Goal: Use online tool/utility: Utilize a website feature to perform a specific function

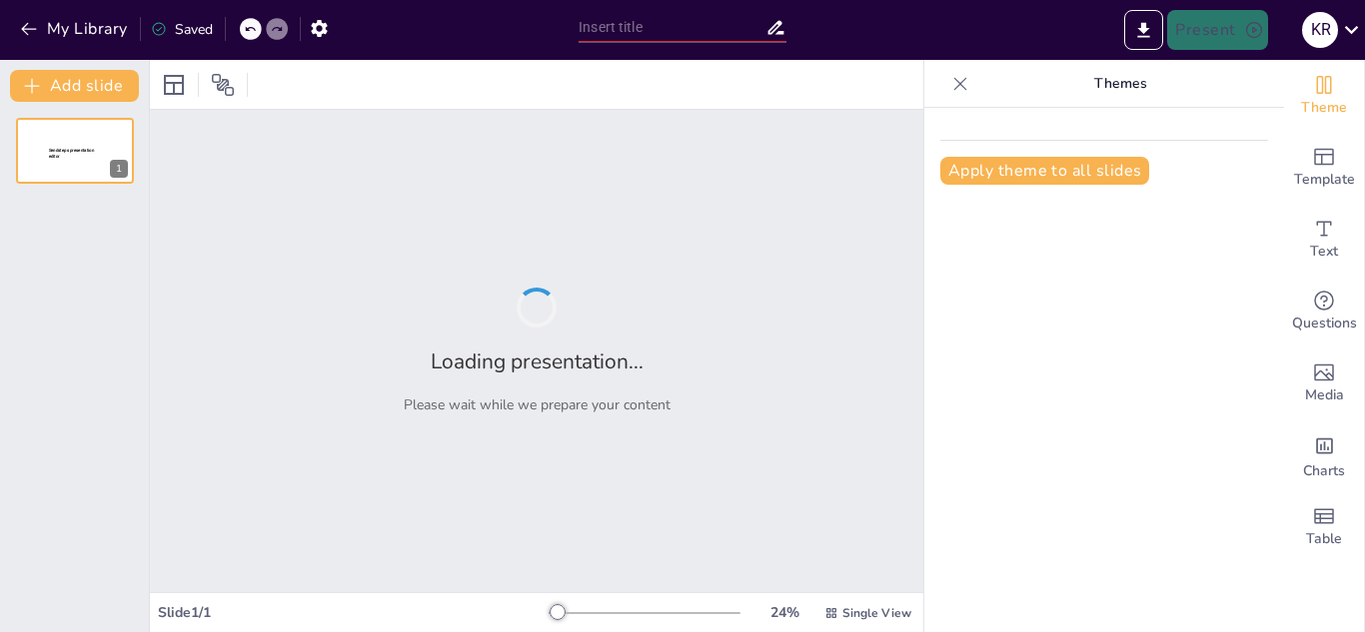
type input "Los Capibaras: Hábitos y Hábitats"
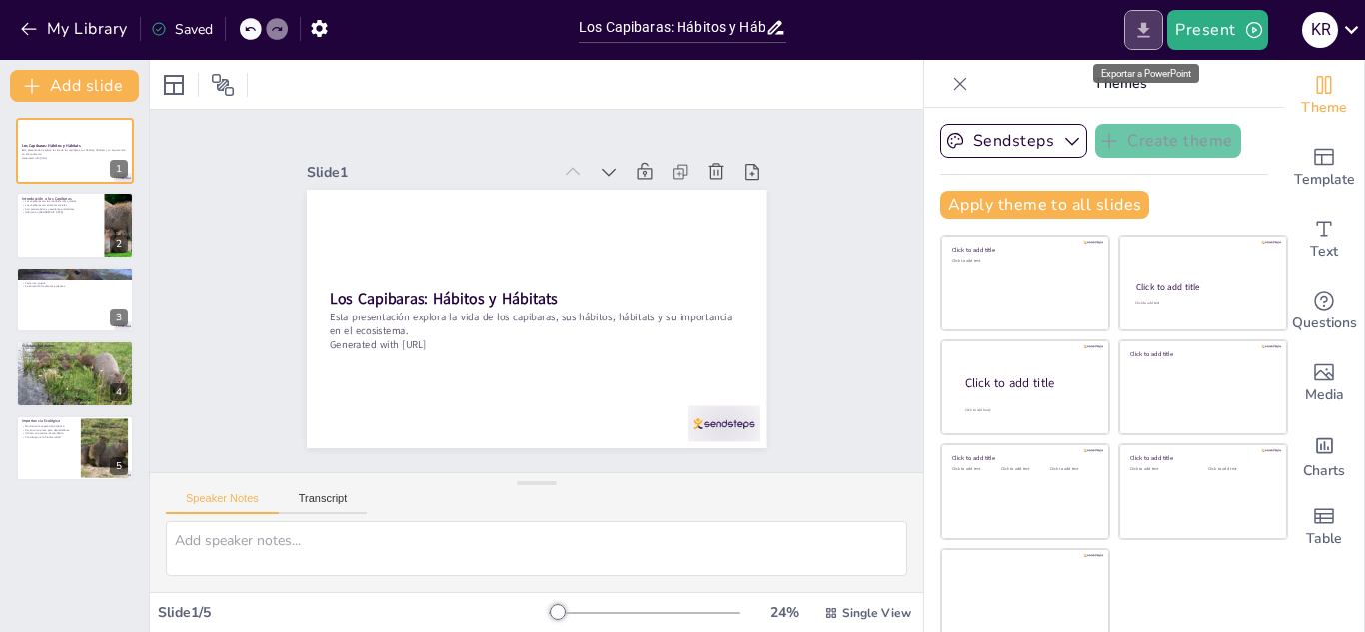
click at [1129, 27] on button "Export to PowerPoint" at bounding box center [1143, 30] width 39 height 40
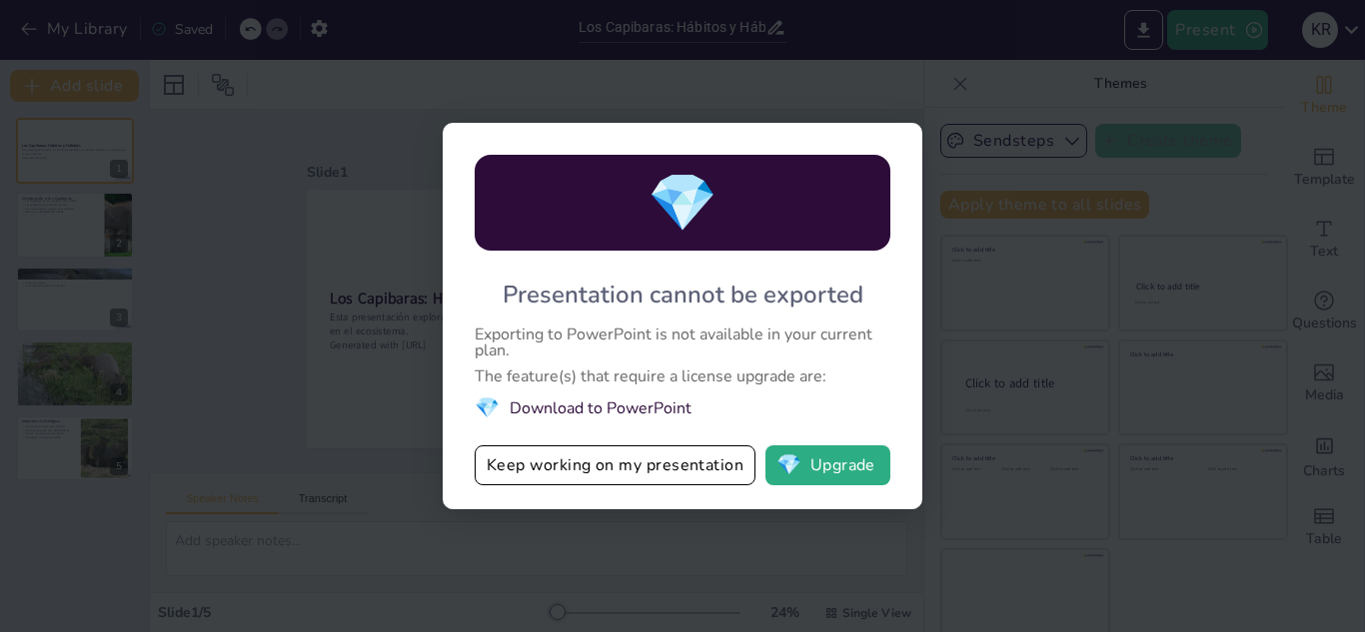
click at [1005, 111] on div "💎 Presentation cannot be exported Exporting to PowerPoint is not available in y…" at bounding box center [682, 316] width 1365 height 632
click at [703, 471] on button "Keep working on my presentation" at bounding box center [615, 466] width 281 height 40
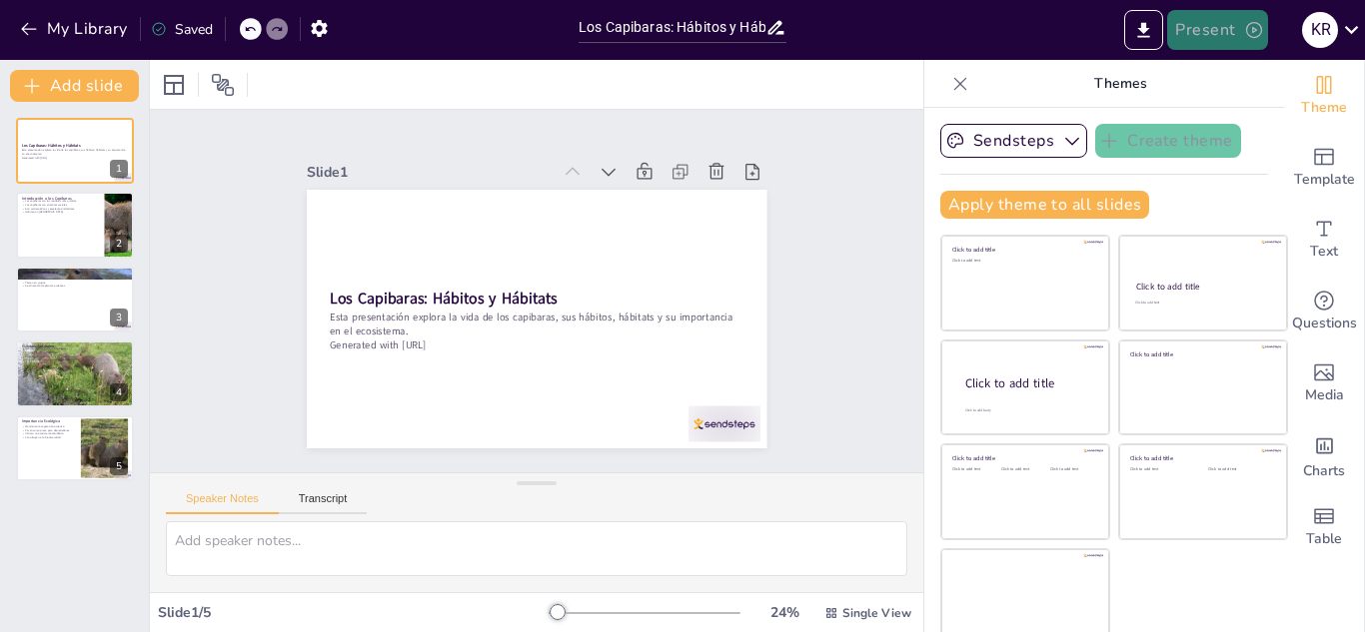
click at [1251, 34] on icon "button" at bounding box center [1254, 30] width 20 height 20
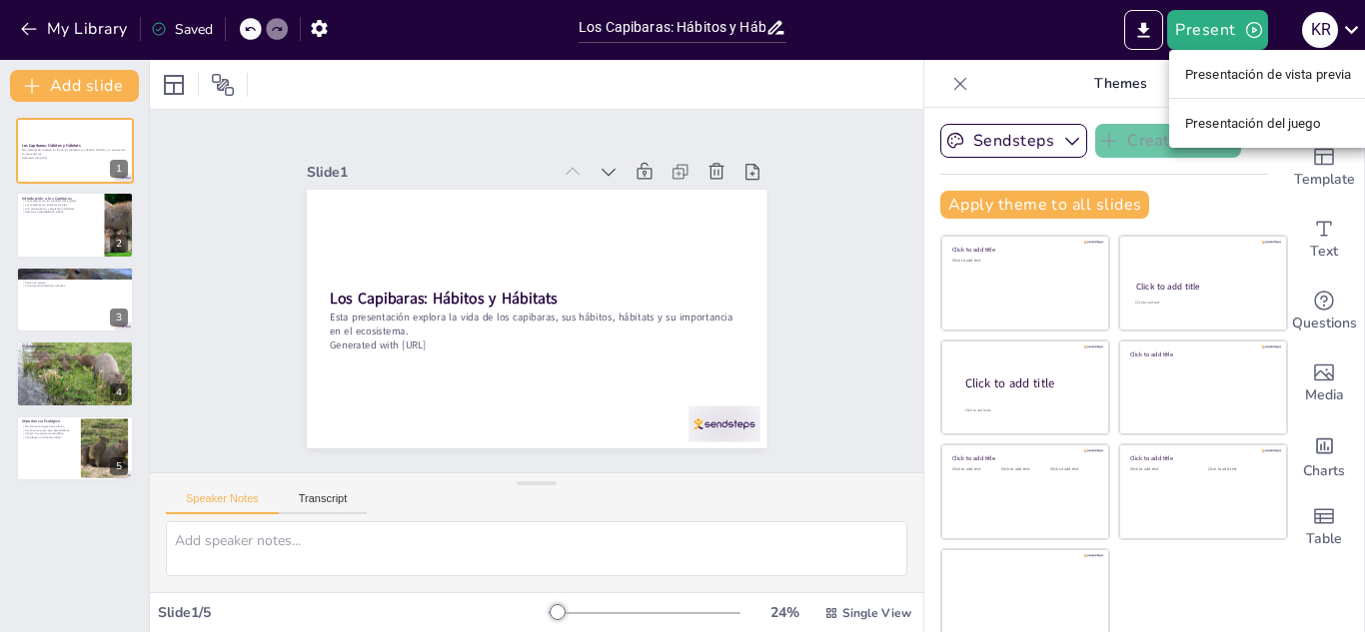
click at [1011, 52] on div at bounding box center [682, 316] width 1365 height 632
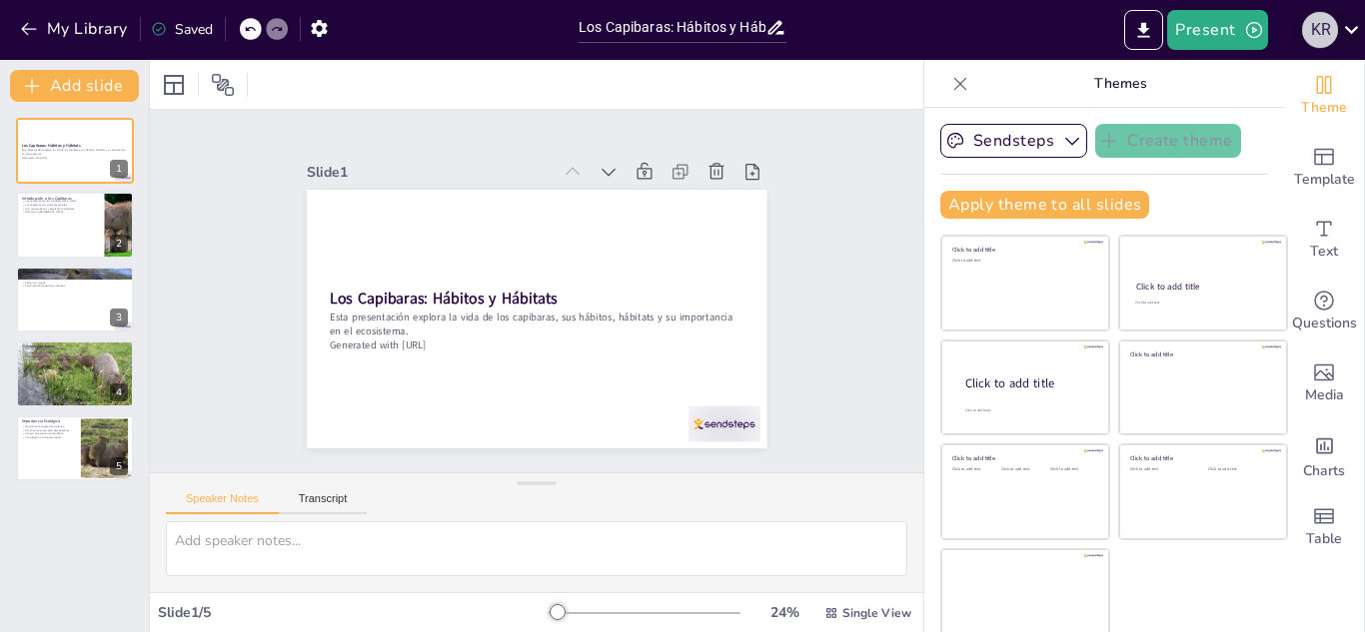
click at [1306, 21] on div "K R" at bounding box center [1320, 30] width 36 height 36
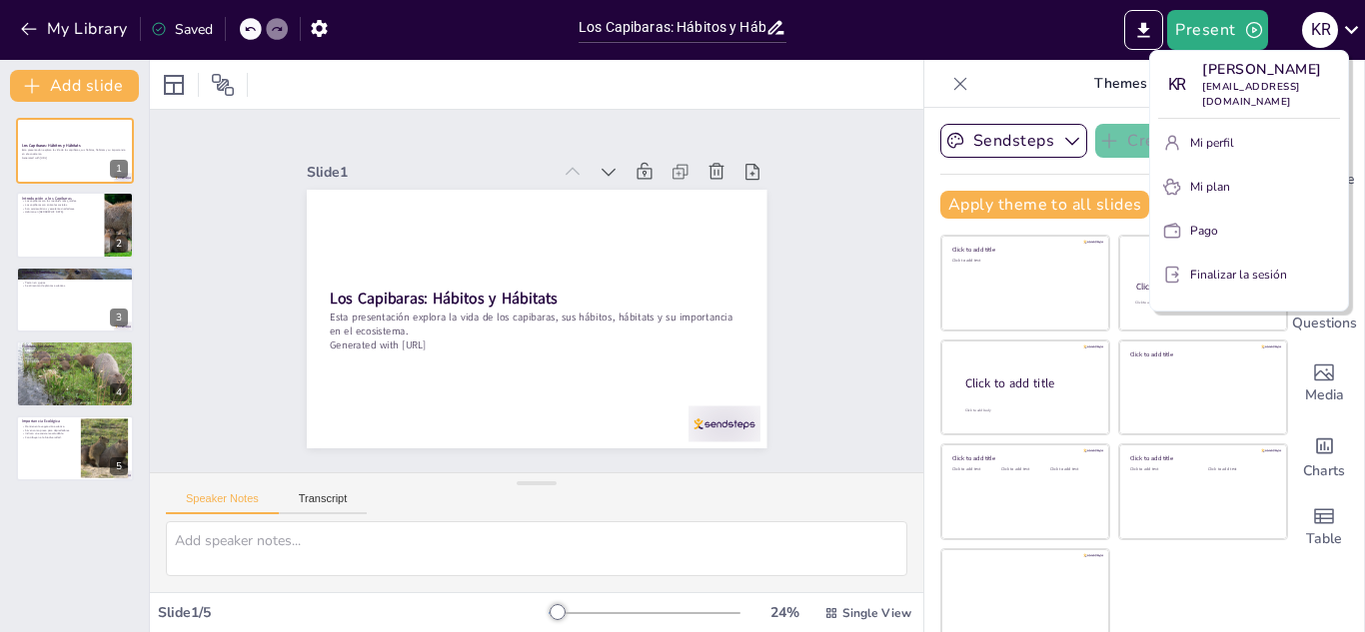
click at [1306, 22] on div at bounding box center [682, 316] width 1365 height 632
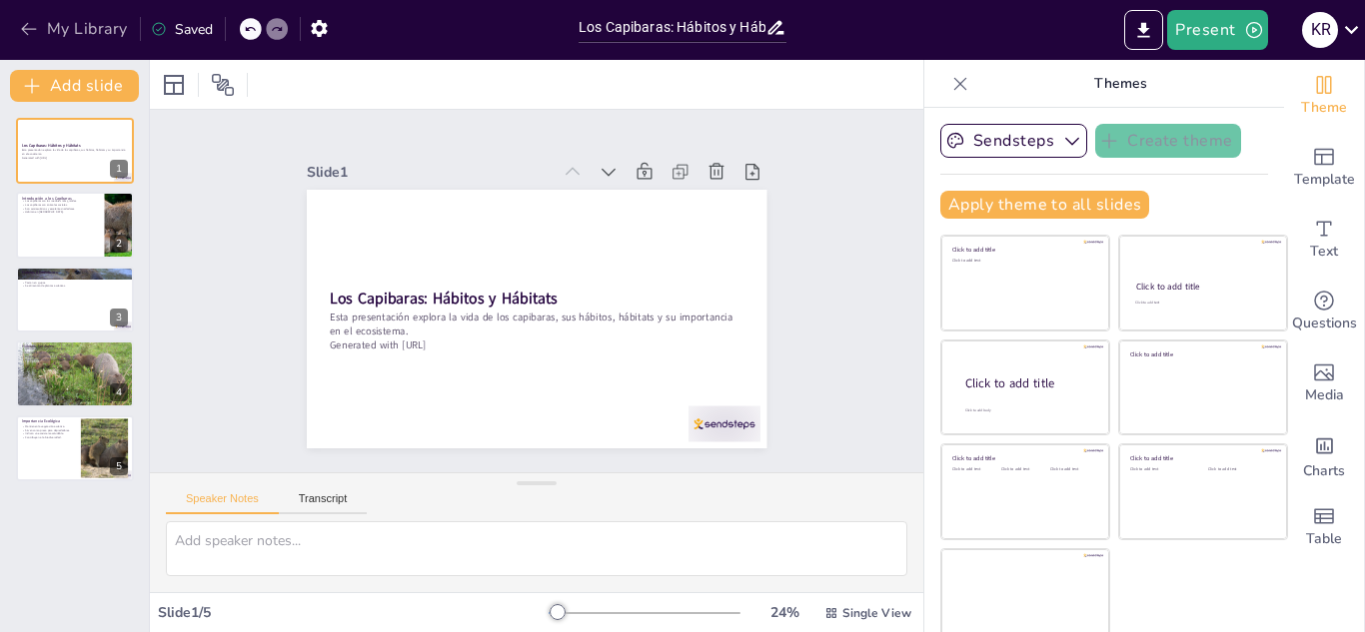
click at [96, 31] on button "My Library" at bounding box center [75, 29] width 121 height 32
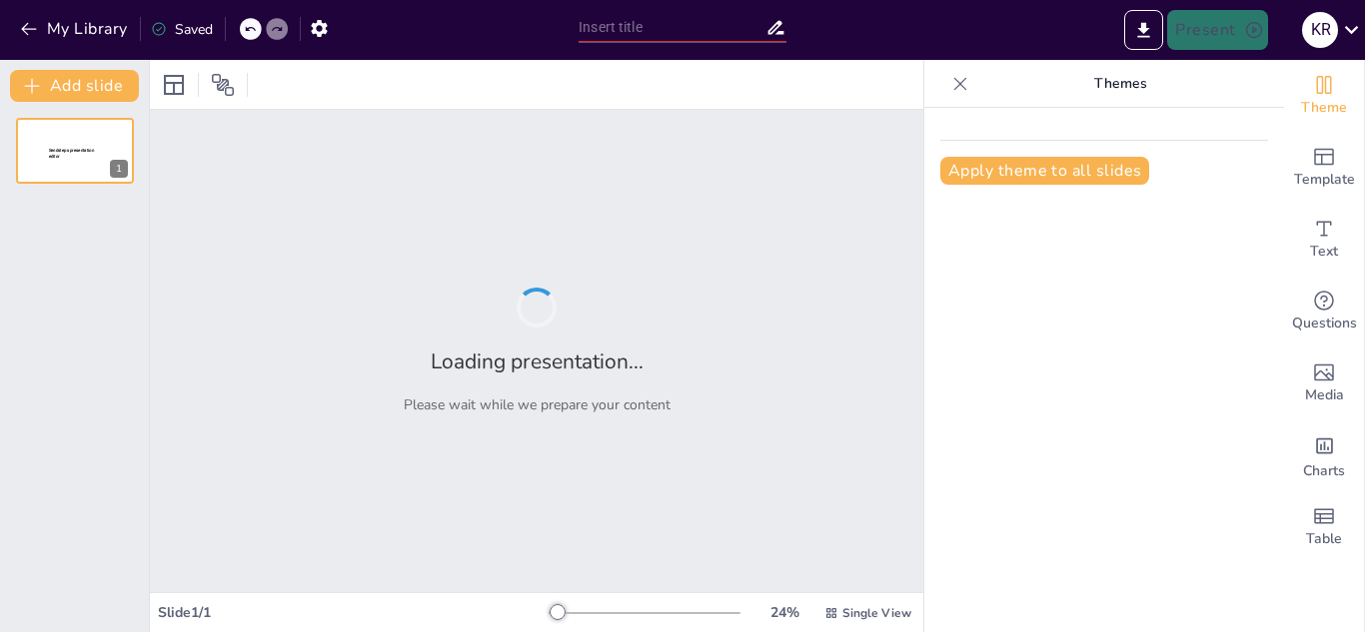
type input "Cinco Joyas de la Naturaleza en el Planeta"
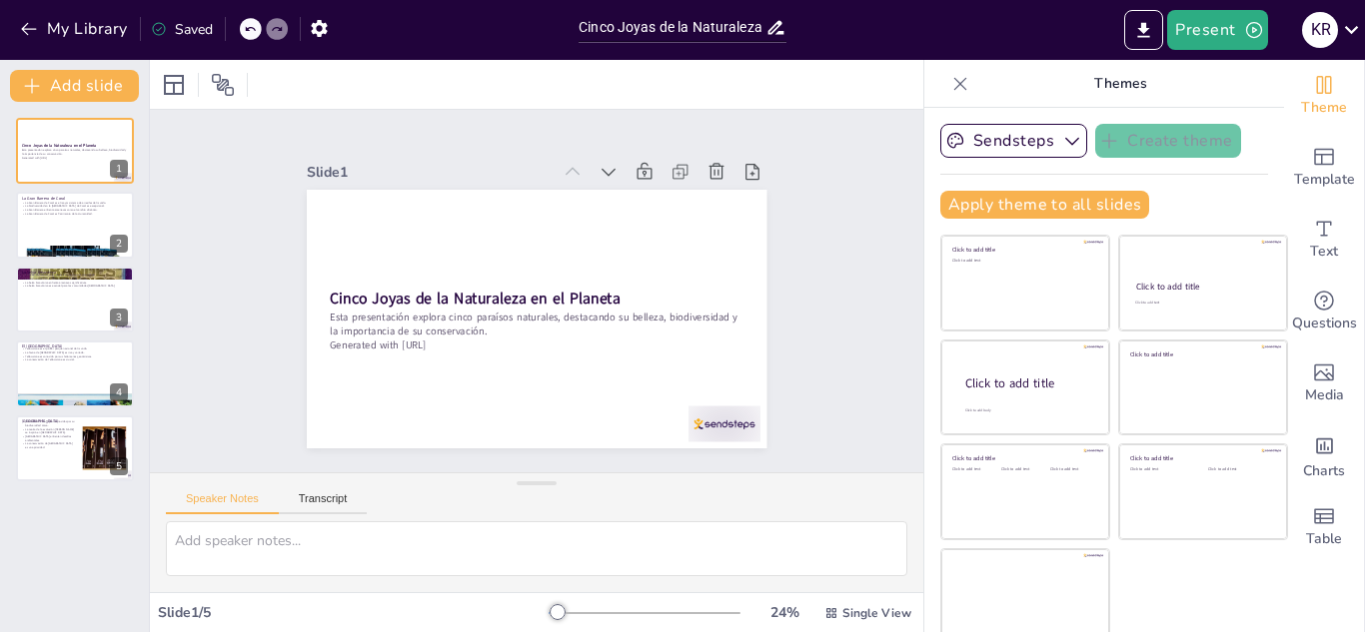
click at [96, 12] on div "My Library Saved" at bounding box center [169, 28] width 338 height 36
click at [92, 20] on button "My Library" at bounding box center [75, 29] width 121 height 32
